Goal: Check status: Check status

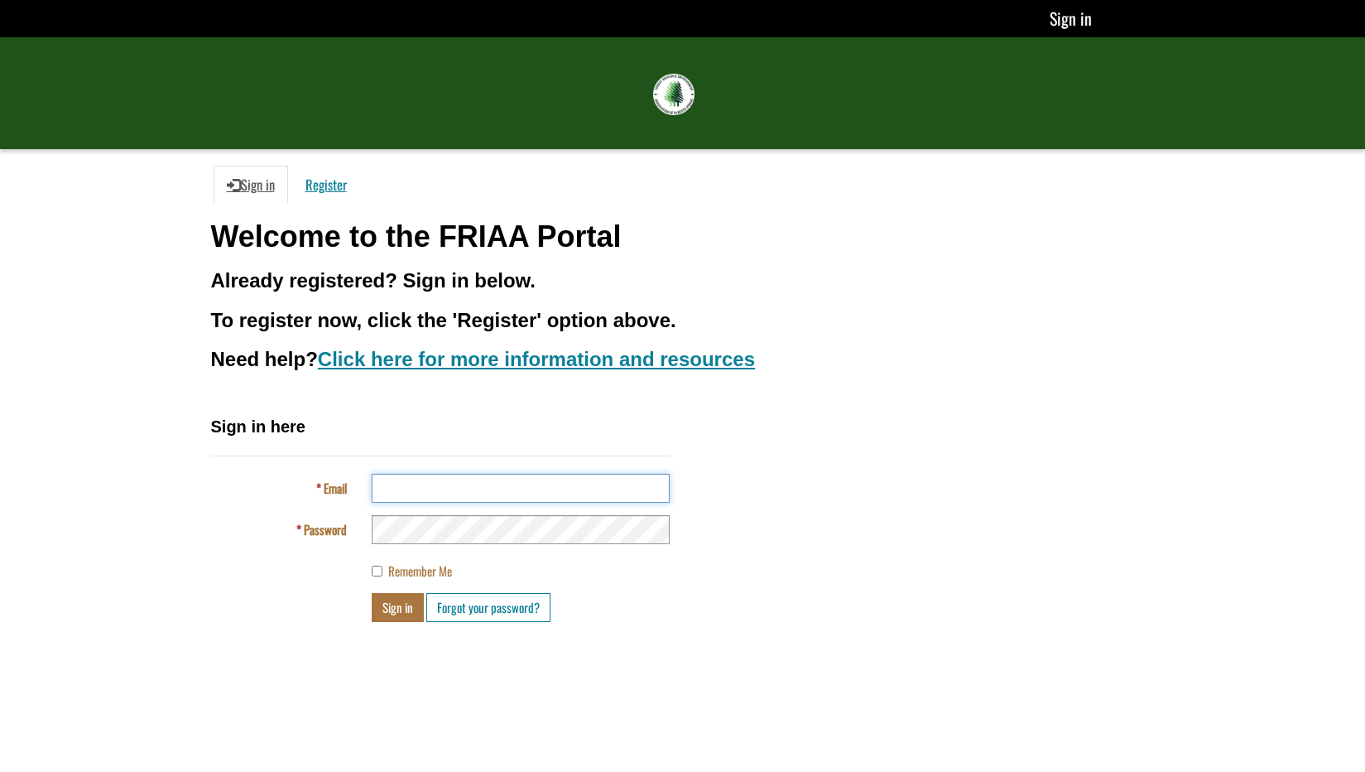
type input "**********"
click at [397, 609] on button "Sign in" at bounding box center [398, 607] width 52 height 29
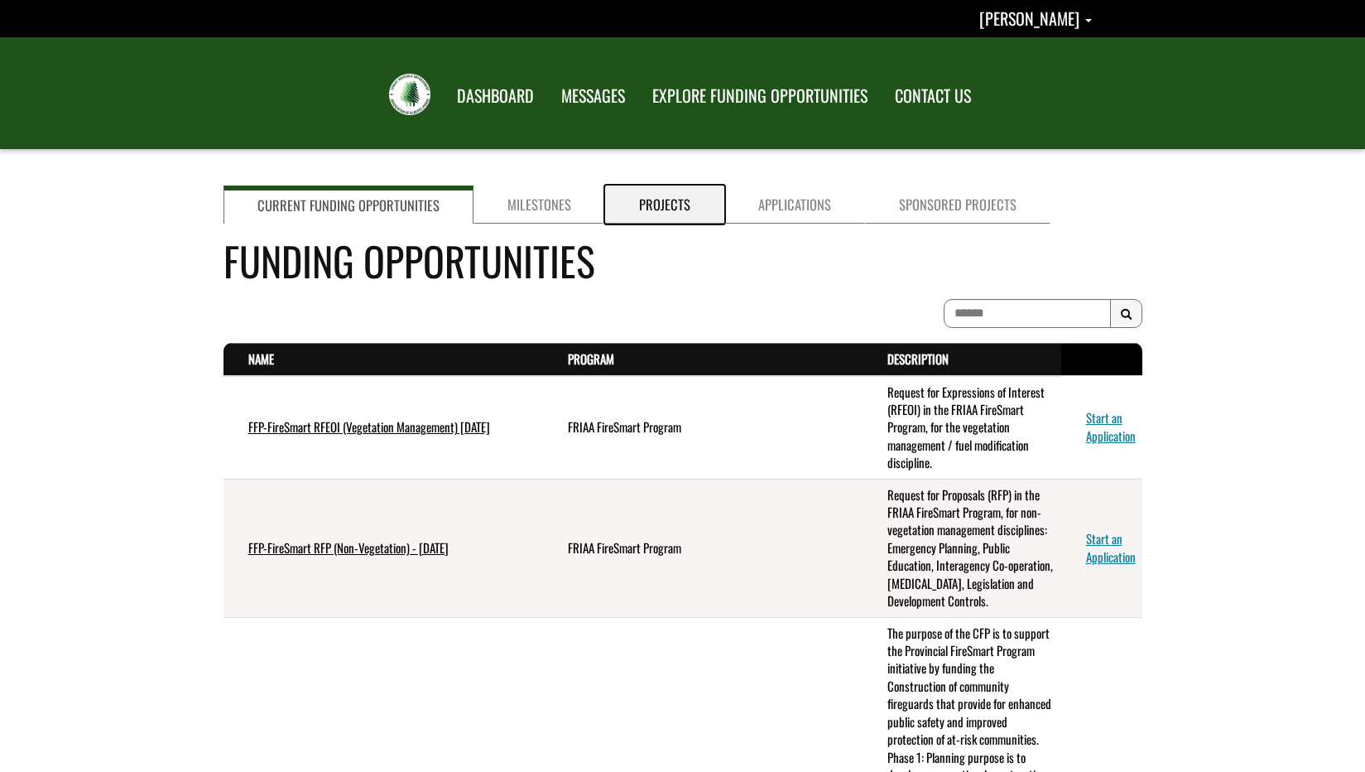
click at [689, 204] on link "Projects" at bounding box center [664, 204] width 119 height 38
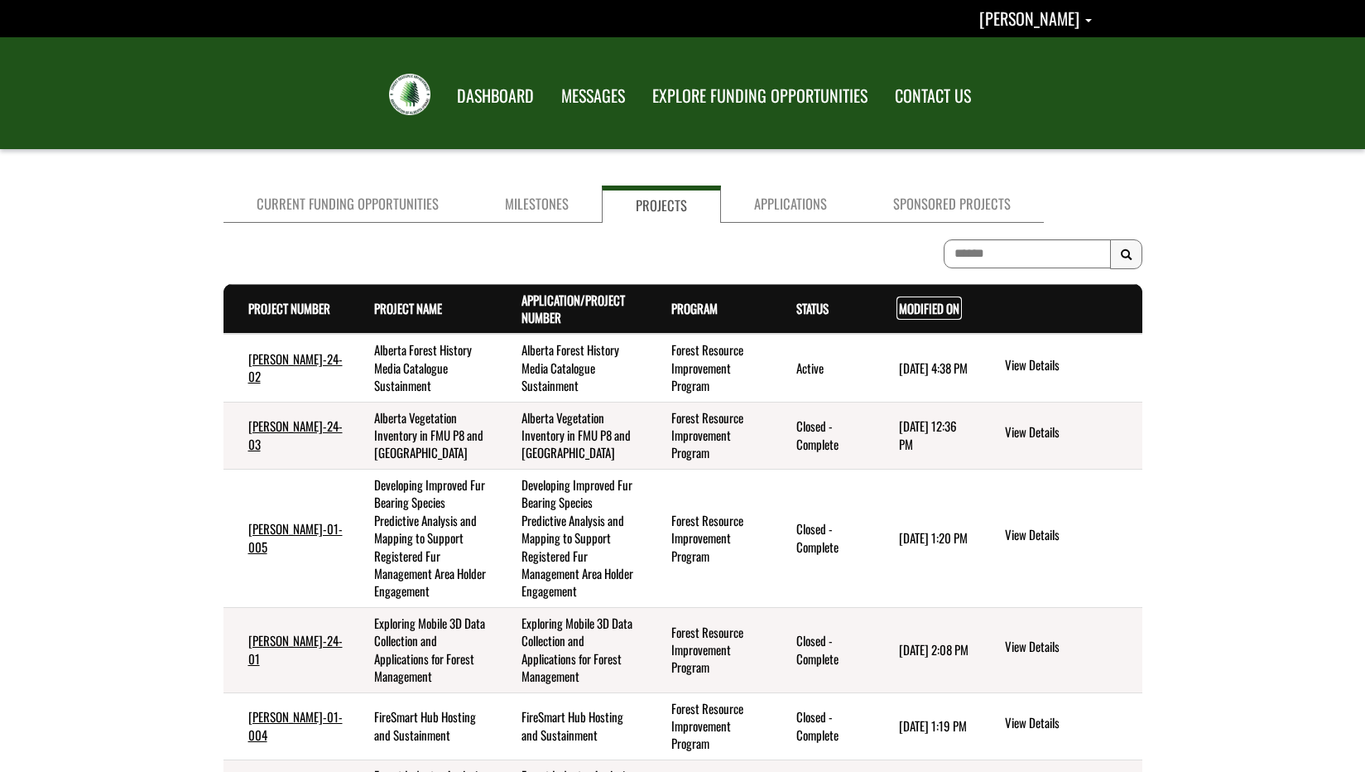
click at [904, 316] on link "Modified On . sort descending" at bounding box center [929, 308] width 60 height 18
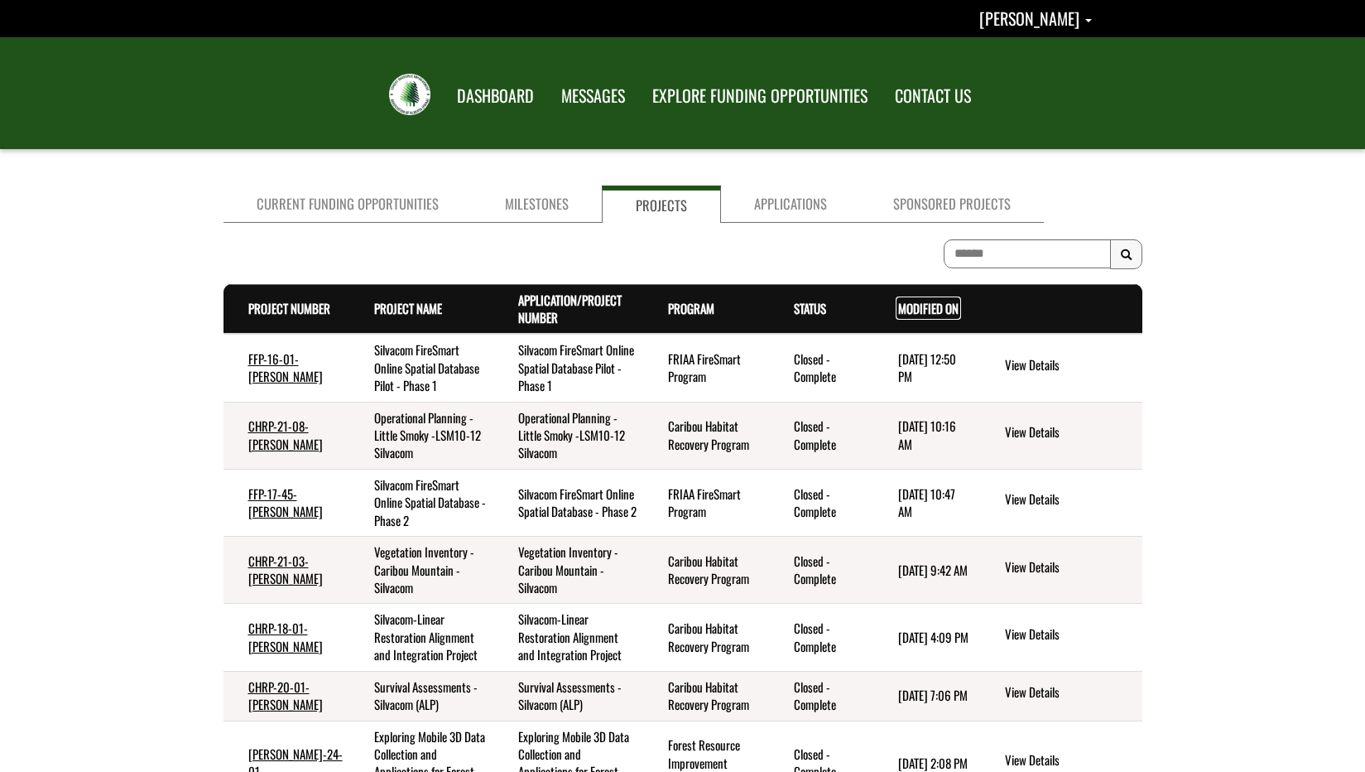
click at [904, 316] on link "Modified On . sort descending" at bounding box center [928, 308] width 60 height 18
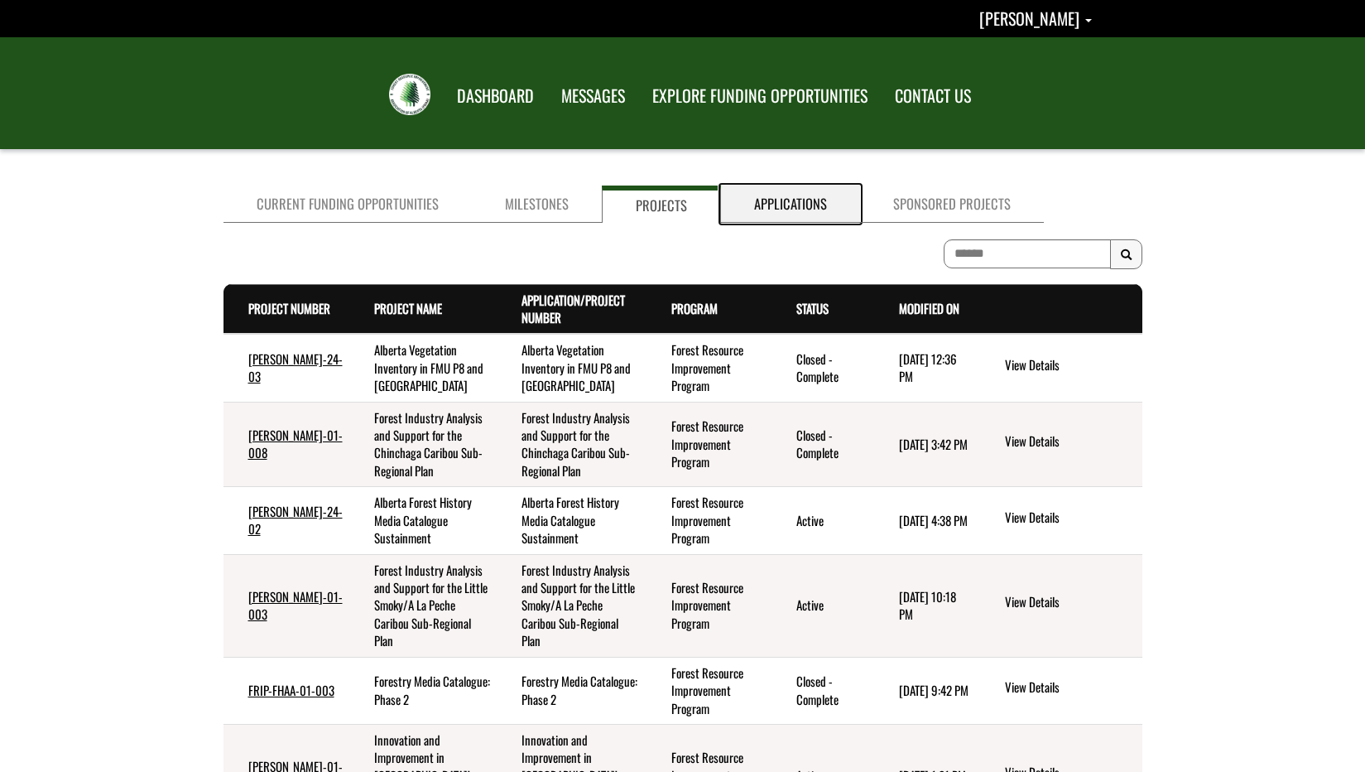
click at [772, 207] on link "Applications" at bounding box center [790, 203] width 139 height 37
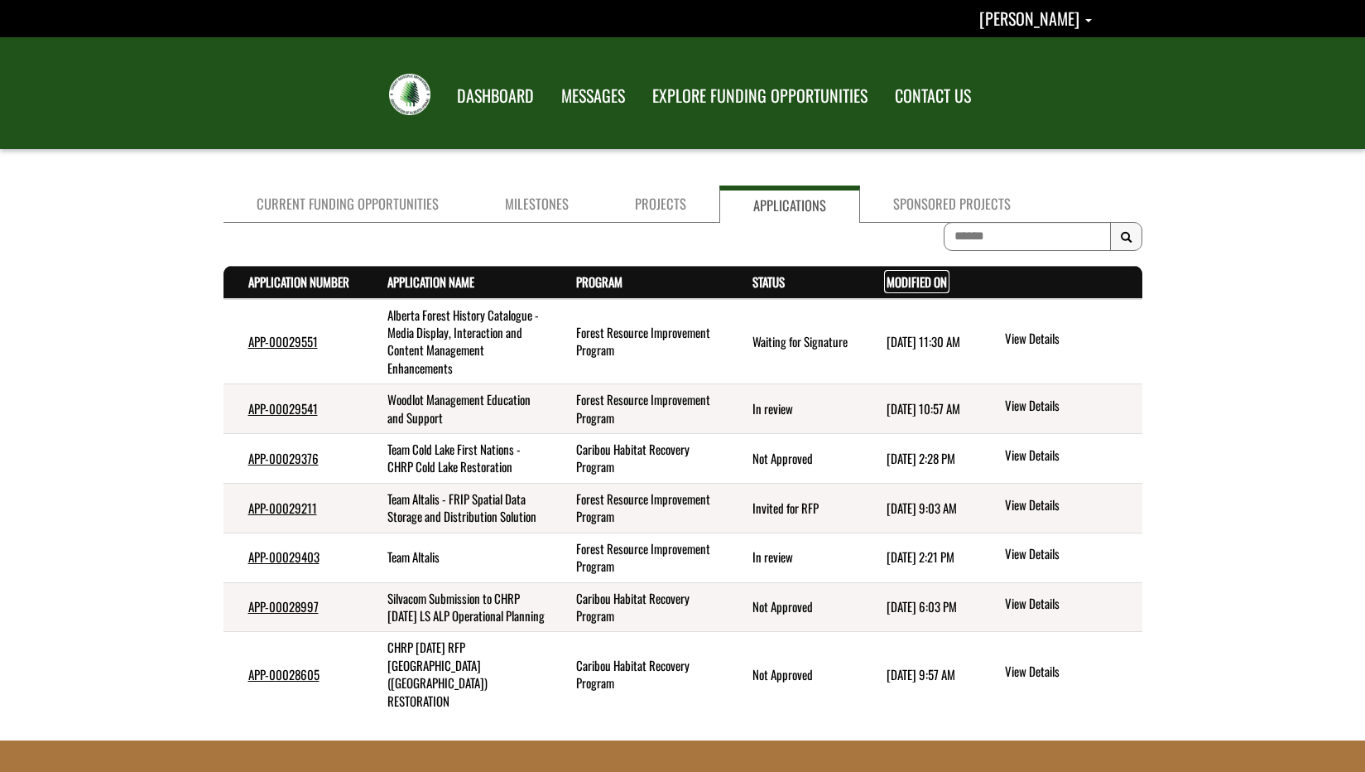
click at [911, 285] on link "Modified On . sort descending" at bounding box center [917, 281] width 60 height 18
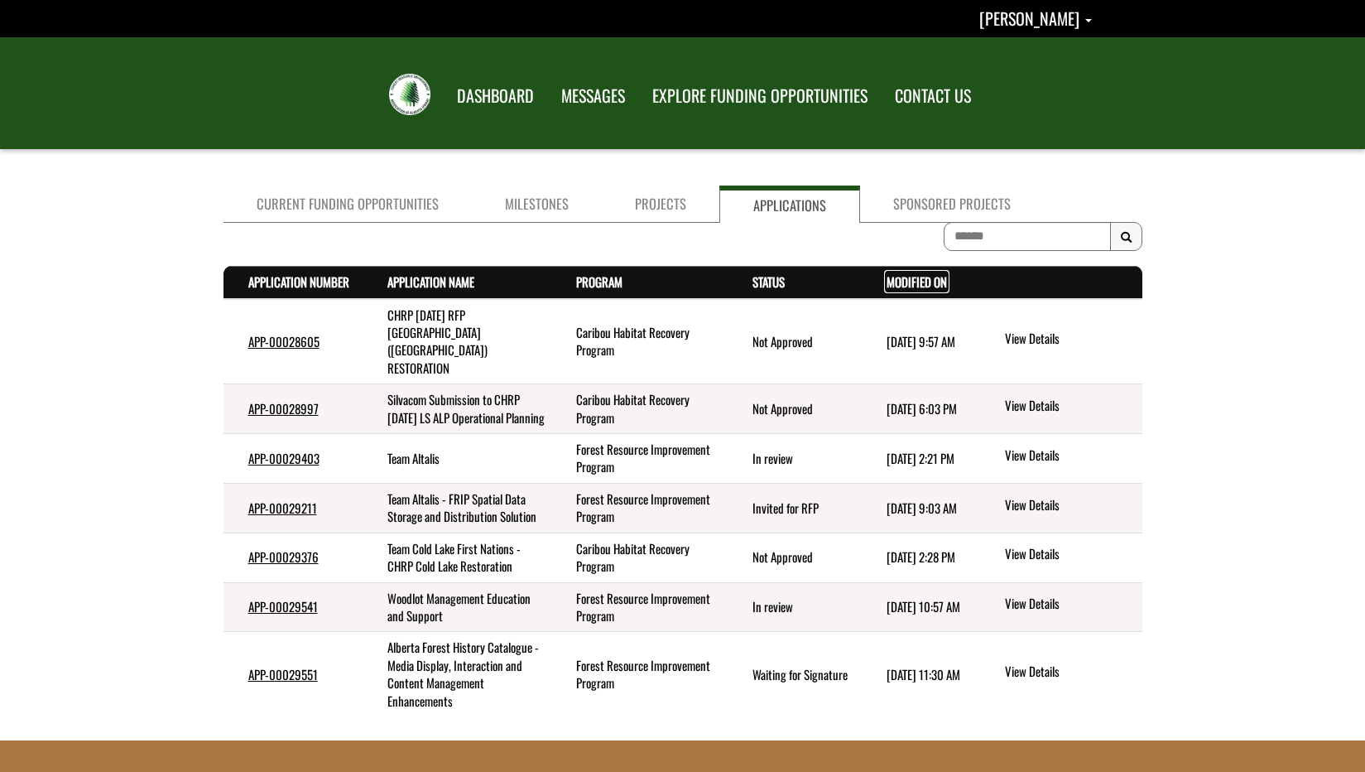
click at [911, 285] on link "Modified On . sort descending" at bounding box center [917, 281] width 60 height 18
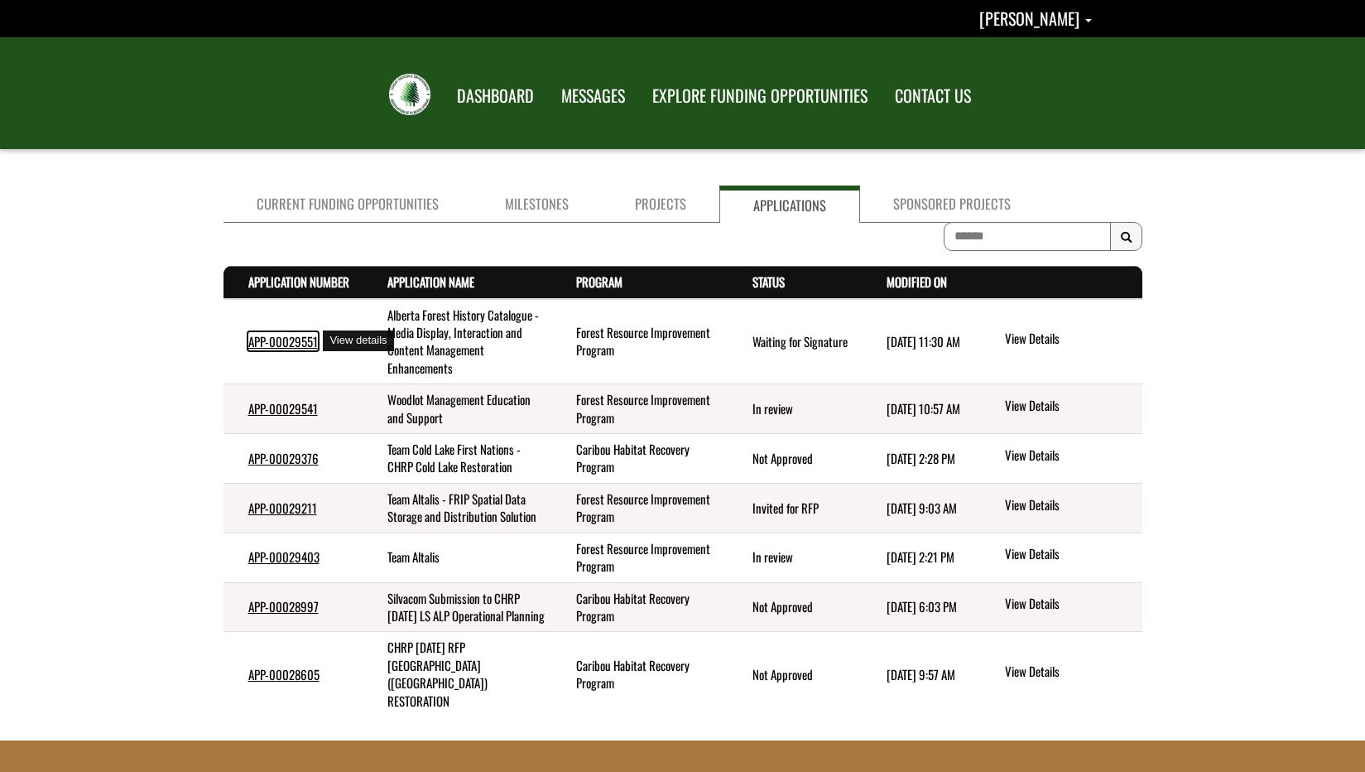
click at [277, 341] on link "APP-00029551" at bounding box center [283, 341] width 70 height 18
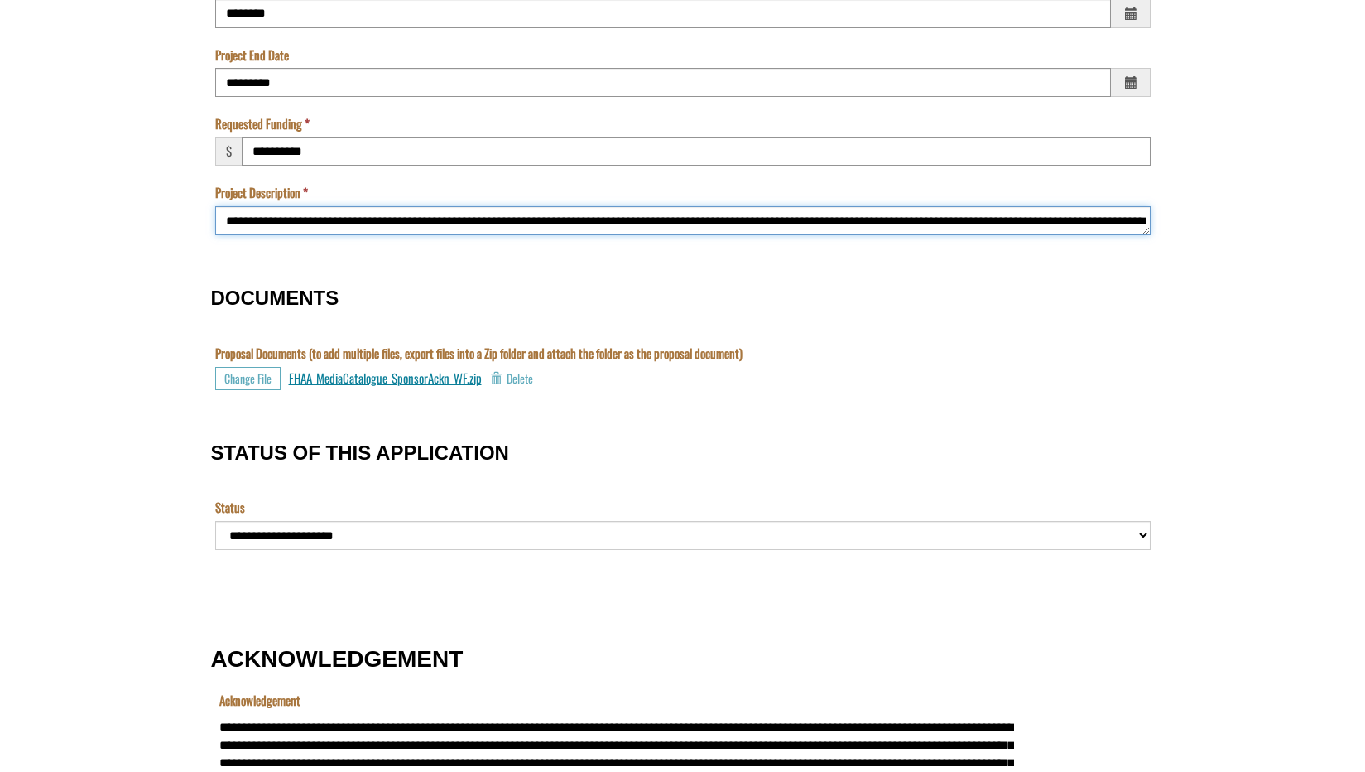
drag, startPoint x: 235, startPoint y: 219, endPoint x: 878, endPoint y: 186, distance: 644.1
click at [878, 186] on td "Project Description * *" at bounding box center [683, 219] width 944 height 70
